Goal: Information Seeking & Learning: Understand process/instructions

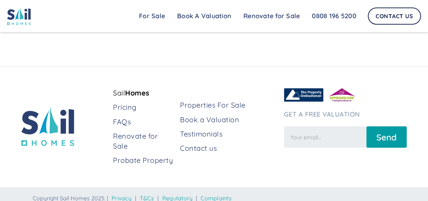
scroll to position [1828, 0]
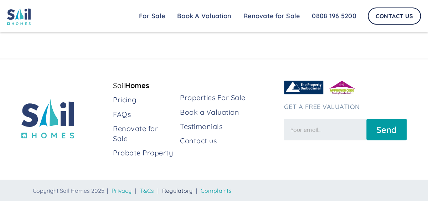
click at [193, 188] on link "Regulatory" at bounding box center [177, 190] width 31 height 7
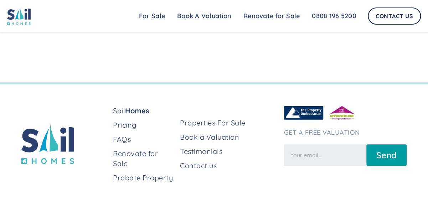
scroll to position [282, 0]
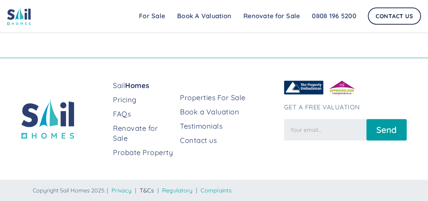
click at [147, 190] on link "T&Cs" at bounding box center [147, 190] width 14 height 7
